Goal: Task Accomplishment & Management: Complete application form

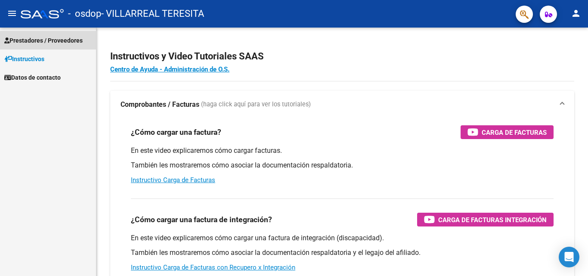
click at [49, 41] on span "Prestadores / Proveedores" at bounding box center [43, 40] width 78 height 9
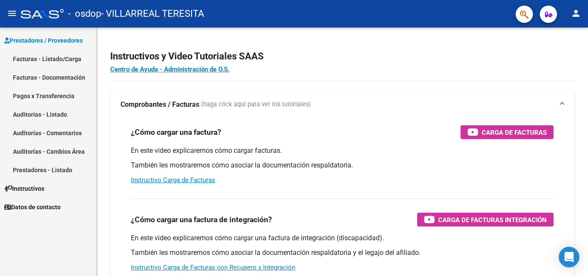
click at [33, 60] on link "Facturas - Listado/Carga" at bounding box center [48, 58] width 96 height 19
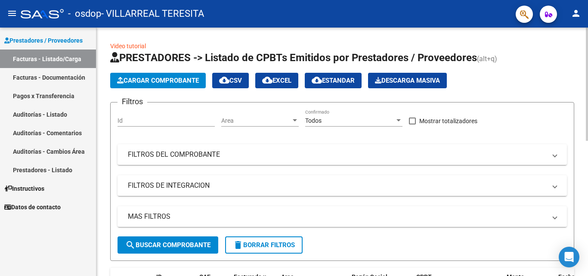
click at [142, 80] on span "Cargar Comprobante" at bounding box center [158, 81] width 82 height 8
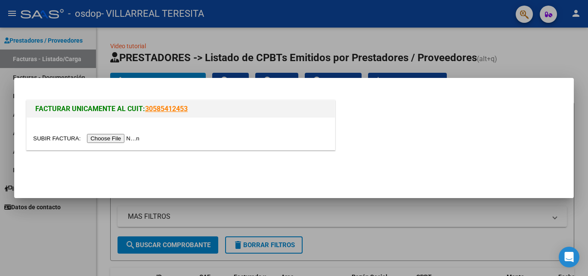
click at [119, 136] on input "file" at bounding box center [87, 138] width 109 height 9
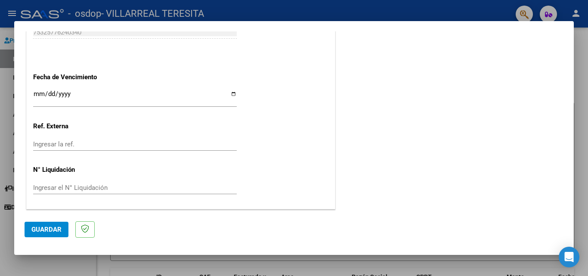
scroll to position [432, 0]
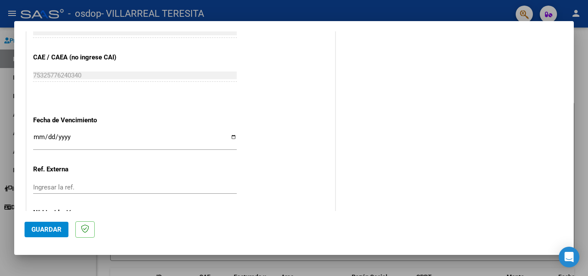
click at [57, 140] on input "Ingresar la fecha" at bounding box center [135, 140] width 204 height 14
click at [232, 135] on input "Ingresar la fecha" at bounding box center [135, 140] width 204 height 14
type input "[DATE]"
click at [50, 224] on button "Guardar" at bounding box center [47, 229] width 44 height 15
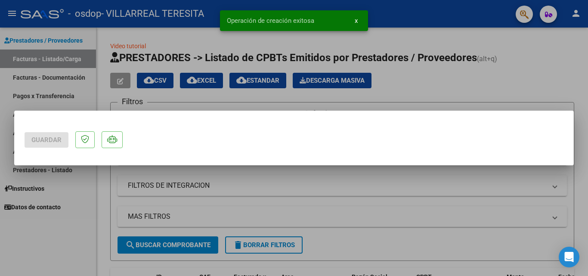
scroll to position [0, 0]
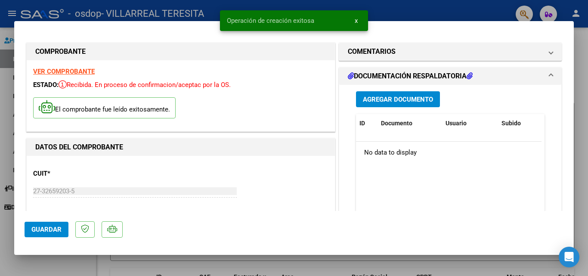
click at [403, 101] on span "Agregar Documento" at bounding box center [398, 100] width 70 height 8
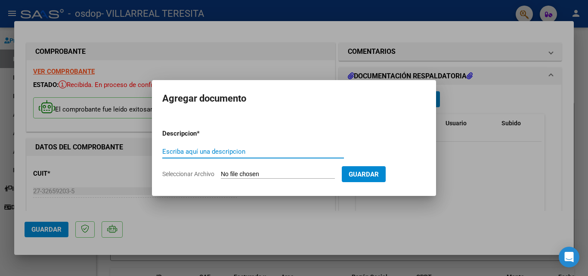
click at [199, 153] on input "Escriba aquí una descripcion" at bounding box center [253, 152] width 182 height 8
click at [250, 176] on input "Seleccionar Archivo" at bounding box center [278, 174] width 114 height 8
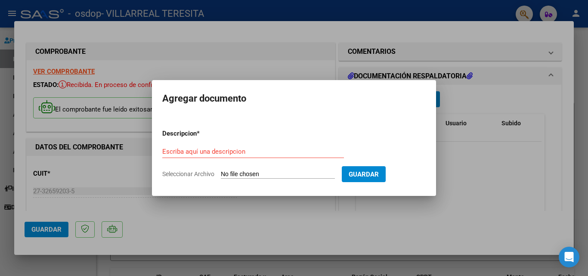
type input "C:\fakepath\[PERSON_NAME].pdf"
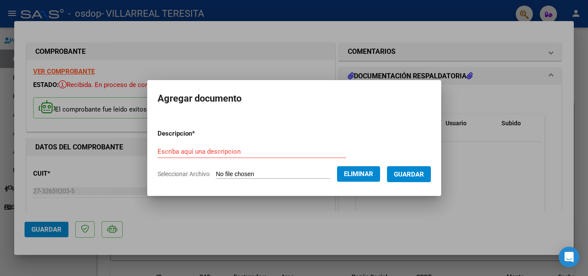
click at [231, 149] on input "Escriba aquí una descripcion" at bounding box center [251, 152] width 188 height 8
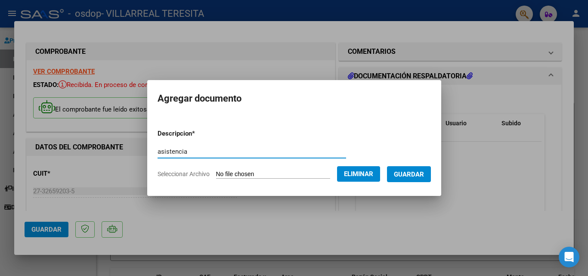
type input "asistencia"
click at [412, 173] on span "Guardar" at bounding box center [409, 174] width 30 height 8
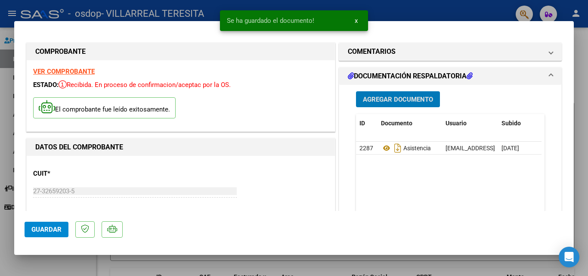
click at [40, 227] on span "Guardar" at bounding box center [46, 229] width 30 height 8
click at [271, 6] on div "Operación de edición exitosa x" at bounding box center [294, 20] width 169 height 41
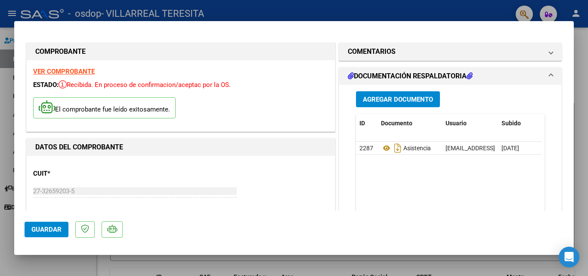
click at [261, 7] on div at bounding box center [294, 138] width 588 height 276
